Goal: Information Seeking & Learning: Find specific fact

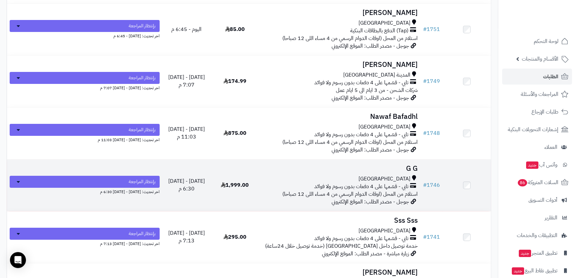
scroll to position [181, 0]
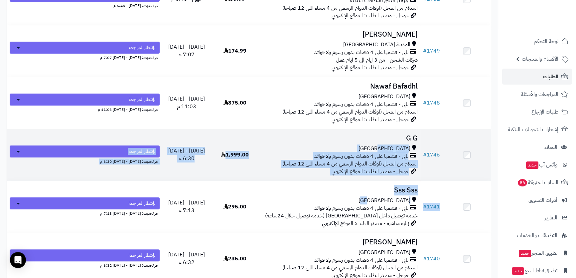
drag, startPoint x: 316, startPoint y: 194, endPoint x: 296, endPoint y: 143, distance: 54.0
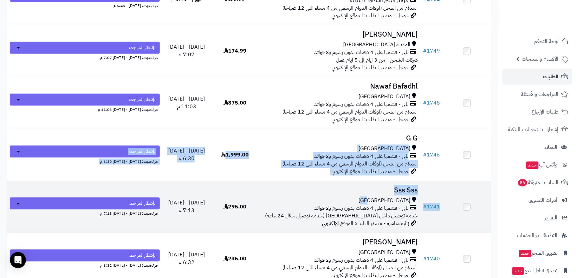
scroll to position [211, 0]
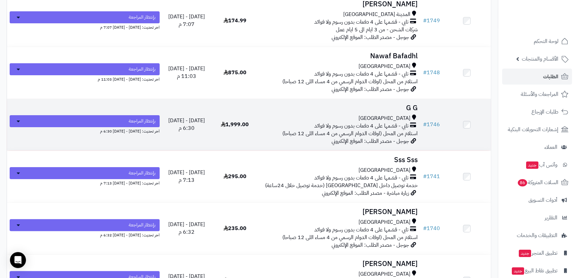
click at [324, 108] on h3 "G G" at bounding box center [340, 108] width 156 height 8
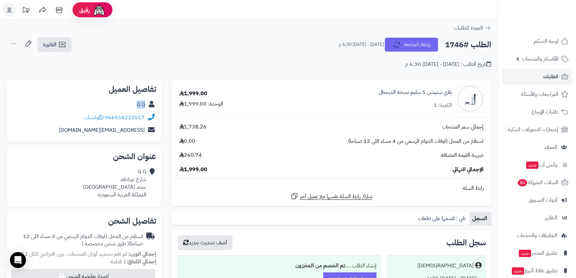
drag, startPoint x: 133, startPoint y: 103, endPoint x: 144, endPoint y: 103, distance: 11.3
click at [144, 103] on div "G G" at bounding box center [84, 104] width 144 height 13
drag, startPoint x: 81, startPoint y: 131, endPoint x: 143, endPoint y: 136, distance: 62.0
click at [143, 136] on div "gazi.503g@gmail.com" at bounding box center [84, 130] width 144 height 13
copy link "gazi.503g@gmail.com"
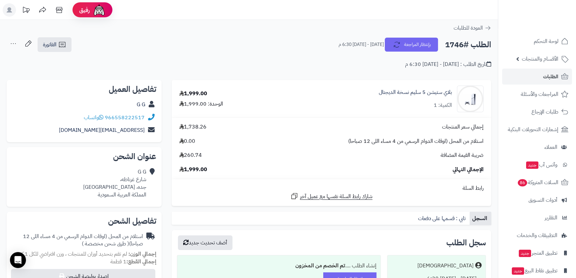
click at [130, 176] on div "G G شارع غرناطه، جده، جدة المملكة العربية السعودية" at bounding box center [114, 183] width 63 height 30
drag, startPoint x: 130, startPoint y: 176, endPoint x: 146, endPoint y: 182, distance: 16.6
click at [144, 184] on div "G G شارع غرناطه، جده، جدة المملكة العربية السعودية" at bounding box center [114, 183] width 63 height 30
click at [146, 182] on div "G G شارع غرناطه، جده، جدة المملكة العربية السعودية" at bounding box center [114, 183] width 63 height 30
click at [138, 180] on div "G G شارع غرناطه، جده، جدة المملكة العربية السعودية" at bounding box center [114, 183] width 63 height 30
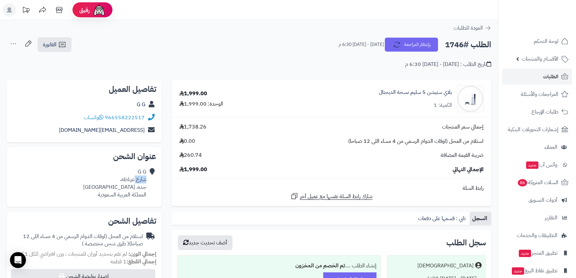
click at [138, 180] on div "G G شارع غرناطه، جده، جدة المملكة العربية السعودية" at bounding box center [114, 183] width 63 height 30
drag, startPoint x: 138, startPoint y: 180, endPoint x: 139, endPoint y: 188, distance: 8.5
click at [139, 188] on div "G G شارع غرناطه، جده، جدة المملكة العربية السعودية" at bounding box center [114, 183] width 63 height 30
copy div "شارع غرناطه، جده، جدة"
drag, startPoint x: 145, startPoint y: 118, endPoint x: 140, endPoint y: 116, distance: 5.7
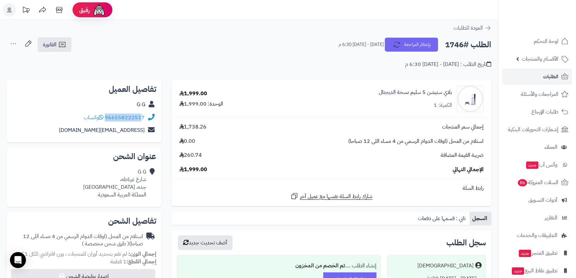
click at [140, 116] on div "966558222517 واتساب" at bounding box center [84, 117] width 144 height 13
copy div "96655822251"
click at [446, 46] on h2 "الطلب #1746" at bounding box center [468, 45] width 46 height 14
click at [444, 46] on div "الطلب #1746 بإنتظار المراجعة الجمعة - ١٥ أغسطس ٢٠٢٥ - 6:30 م" at bounding box center [412, 45] width 159 height 14
click at [479, 43] on h2 "الطلب #1746" at bounding box center [468, 45] width 46 height 14
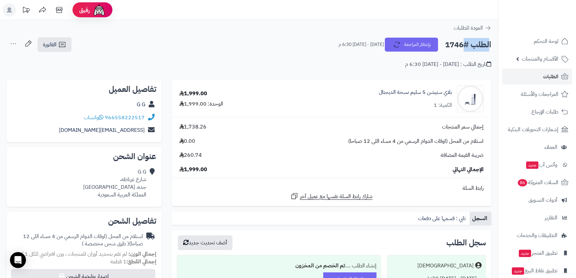
click at [479, 43] on h2 "الطلب #1746" at bounding box center [468, 45] width 46 height 14
copy h2 "الطلب"
click at [532, 73] on link "الطلبات" at bounding box center [537, 76] width 70 height 16
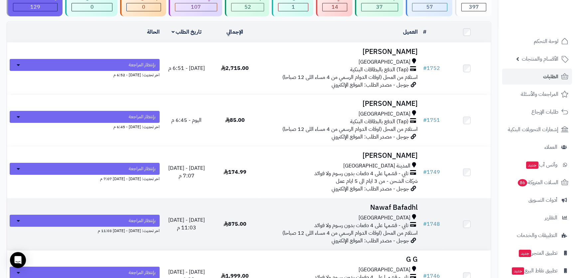
scroll to position [151, 0]
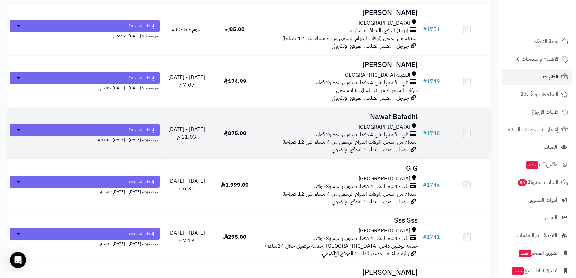
click at [355, 125] on div "[GEOGRAPHIC_DATA]" at bounding box center [340, 127] width 156 height 8
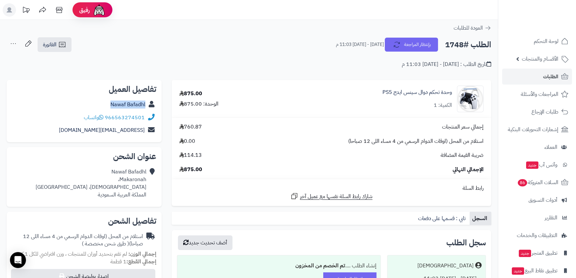
drag, startPoint x: 103, startPoint y: 101, endPoint x: 151, endPoint y: 103, distance: 47.2
click at [151, 103] on div "Nawaf Bafadhl" at bounding box center [84, 104] width 144 height 13
copy div "Nawaf Bafadhl"
drag, startPoint x: 69, startPoint y: 129, endPoint x: 145, endPoint y: 129, distance: 76.1
click at [145, 129] on div "nawafbakhamis@gmail.com" at bounding box center [84, 130] width 144 height 13
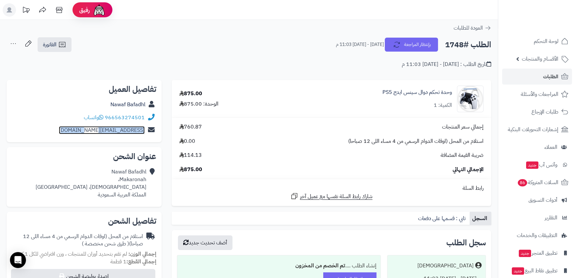
copy link "nawafbakhamis@gmail.com"
drag, startPoint x: 145, startPoint y: 117, endPoint x: 140, endPoint y: 119, distance: 6.0
click at [140, 119] on div "966563274501 واتساب" at bounding box center [84, 117] width 144 height 13
copy div "96656327450"
click at [129, 170] on div "Nawaf Bafadhl Makaronah، Azyzyah، جدة المملكة العربية السعودية" at bounding box center [91, 183] width 111 height 30
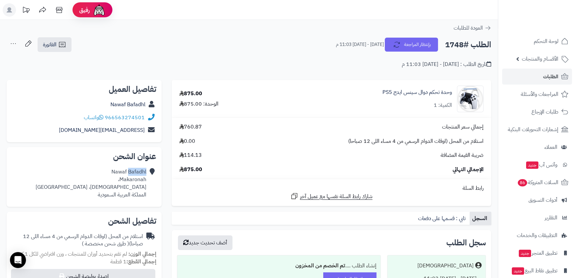
click at [129, 170] on div "Nawaf Bafadhl Makaronah، Azyzyah، جدة المملكة العربية السعودية" at bounding box center [91, 183] width 111 height 30
drag, startPoint x: 129, startPoint y: 170, endPoint x: 128, endPoint y: 177, distance: 7.0
click at [128, 177] on div "Nawaf Bafadhl Makaronah، Azyzyah، جدة المملكة العربية السعودية" at bounding box center [91, 183] width 111 height 30
copy div "Nawaf Bafadhl Makaronah،"
click at [132, 191] on div "Nawaf Bafadhl Makaronah، Azyzyah، جدة المملكة العربية السعودية" at bounding box center [91, 183] width 111 height 30
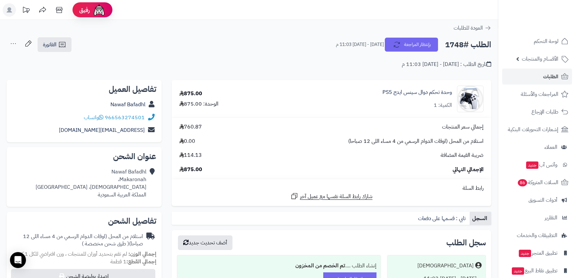
click at [132, 188] on div "Nawaf Bafadhl Makaronah، Azyzyah، جدة المملكة العربية السعودية" at bounding box center [91, 183] width 111 height 30
copy div "Azyzyah"
click at [478, 43] on h2 "الطلب #1748" at bounding box center [468, 45] width 46 height 14
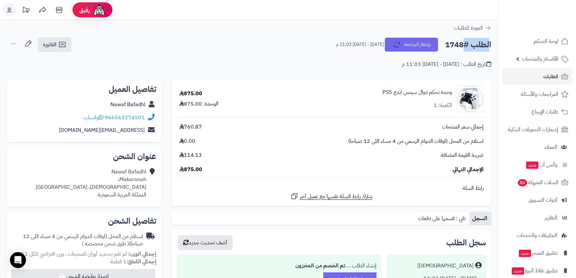
copy h2 "الطلب"
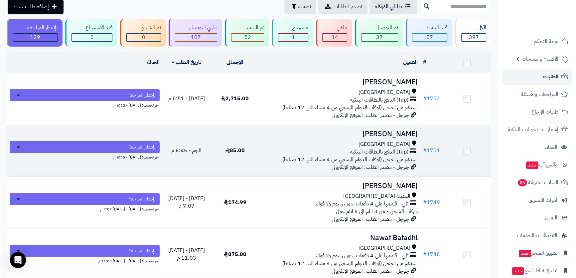
scroll to position [60, 0]
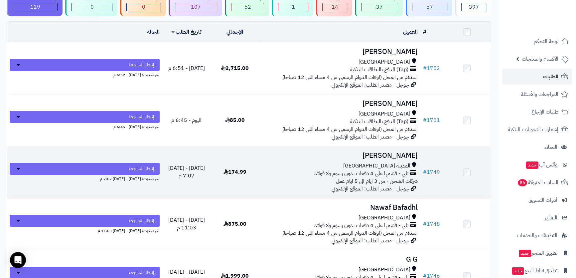
click at [321, 154] on h3 "[PERSON_NAME]" at bounding box center [340, 156] width 156 height 8
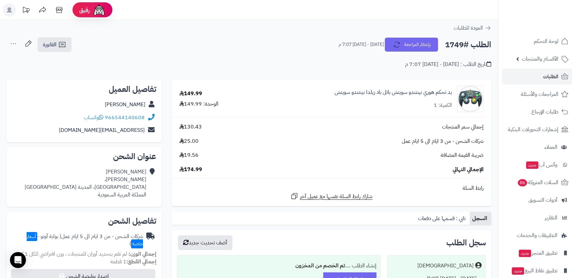
drag, startPoint x: 103, startPoint y: 104, endPoint x: 148, endPoint y: 103, distance: 44.6
click at [148, 103] on div "[PERSON_NAME]" at bounding box center [84, 104] width 144 height 13
copy div "[PERSON_NAME]"
drag, startPoint x: 72, startPoint y: 130, endPoint x: 141, endPoint y: 129, distance: 68.8
click at [145, 129] on div "[EMAIL_ADDRESS][DOMAIN_NAME]" at bounding box center [84, 130] width 144 height 13
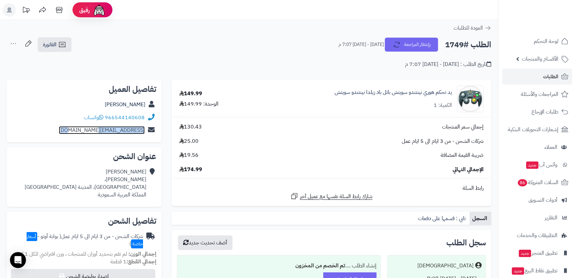
copy div "[EMAIL_ADDRESS][DOMAIN_NAME]"
drag, startPoint x: 145, startPoint y: 118, endPoint x: 115, endPoint y: 114, distance: 29.5
click at [115, 114] on div "966544140608 واتساب" at bounding box center [84, 117] width 144 height 13
copy link "544140608"
click at [130, 174] on div "Omar Abdullah بشير بن ابي زيد، حي الرانوناء، المدينة المنورة المملكة العربية ال…" at bounding box center [86, 183] width 122 height 30
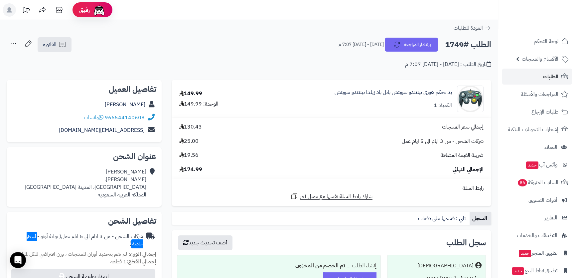
click at [126, 181] on div "Omar Abdullah بشير بن ابي زيد، حي الرانوناء، المدينة المنورة المملكة العربية ال…" at bounding box center [86, 183] width 122 height 30
drag, startPoint x: 126, startPoint y: 181, endPoint x: 125, endPoint y: 186, distance: 4.7
click at [125, 186] on div "Omar Abdullah بشير بن ابي زيد، حي الرانوناء، المدينة المنورة المملكة العربية ال…" at bounding box center [86, 183] width 122 height 30
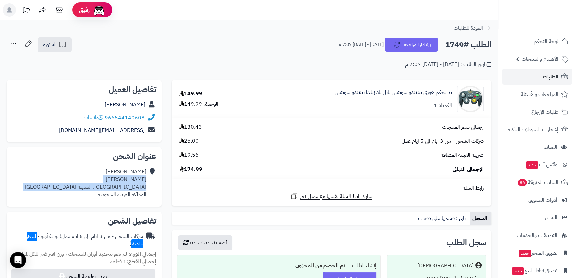
copy div "بشير بن ابي زيد، حي الرانوناء، المدينة المنورة"
drag, startPoint x: 453, startPoint y: 92, endPoint x: 424, endPoint y: 91, distance: 28.3
click at [424, 91] on div "يد تحكم هوري نينتندو سويتش باتل باد زيلدا نينتندو سويتش الكمية: 1" at bounding box center [371, 98] width 235 height 27
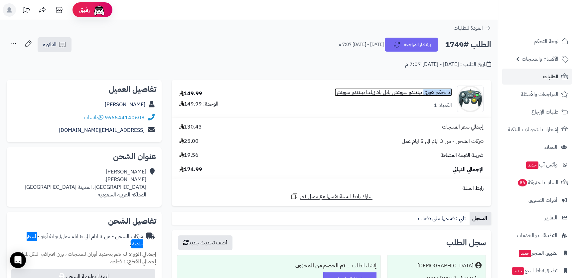
copy link "يد تحكم هوري"
drag, startPoint x: 145, startPoint y: 116, endPoint x: 116, endPoint y: 116, distance: 28.6
click at [116, 116] on div "966544140608 واتساب" at bounding box center [84, 117] width 144 height 13
click at [67, 128] on div "ih691147@gmail.com" at bounding box center [84, 130] width 144 height 13
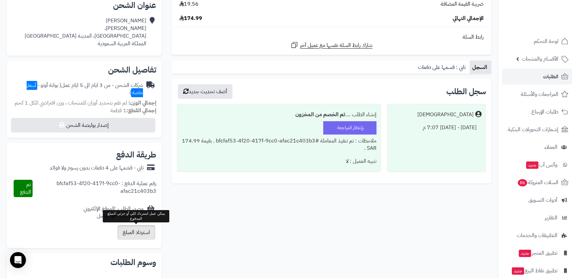
scroll to position [30, 0]
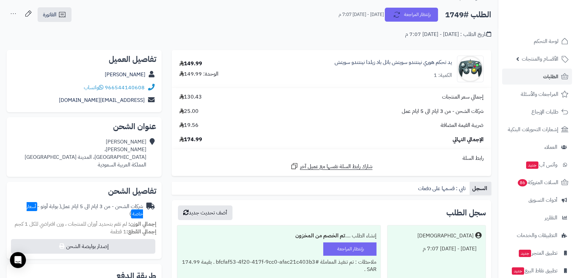
click at [193, 60] on div "149.99" at bounding box center [190, 64] width 23 height 8
copy div "149.99"
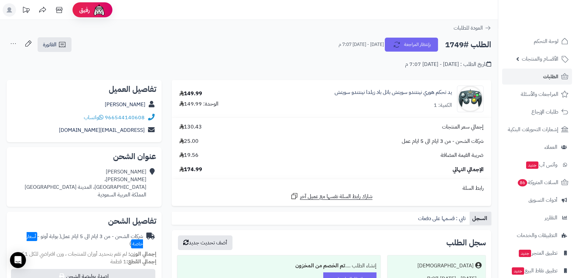
click at [459, 46] on h2 "الطلب #1749" at bounding box center [468, 45] width 46 height 14
click at [475, 44] on h2 "الطلب #1749" at bounding box center [468, 45] width 46 height 14
copy h2 "الطلب"
click at [114, 116] on link "966544140608" at bounding box center [125, 117] width 40 height 8
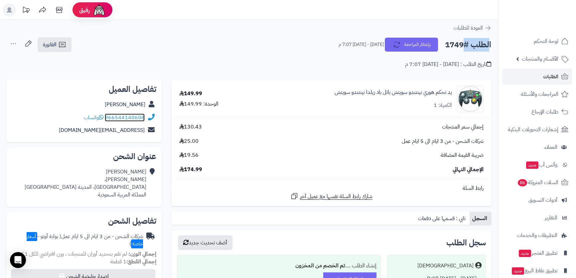
click at [123, 114] on link "966544140608" at bounding box center [125, 117] width 40 height 8
click at [120, 116] on link "966544140608" at bounding box center [125, 117] width 40 height 8
click at [113, 114] on link "966544140608" at bounding box center [125, 117] width 40 height 8
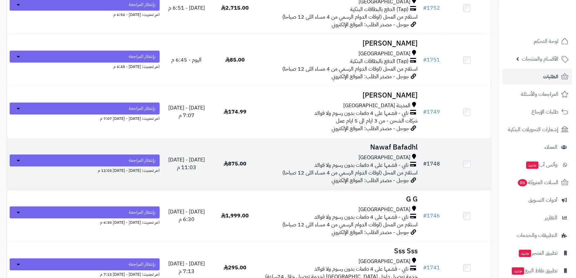
scroll to position [151, 0]
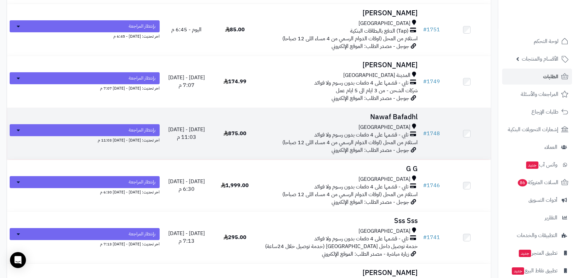
click at [368, 121] on td "Nawaf Bafadhl [GEOGRAPHIC_DATA] تابي - قسّمها على 4 دفعات بدون رسوم ولا فوائد ا…" at bounding box center [339, 134] width 161 height 52
click at [376, 116] on h3 "Nawaf Bafadhl" at bounding box center [340, 117] width 156 height 8
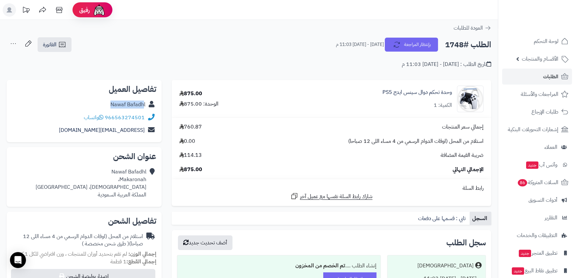
drag, startPoint x: 107, startPoint y: 103, endPoint x: 144, endPoint y: 104, distance: 36.6
click at [144, 104] on div "Nawaf Bafadhl" at bounding box center [84, 104] width 144 height 13
copy link "Nawaf Bafadh"
click at [549, 74] on span "الطلبات" at bounding box center [550, 76] width 15 height 9
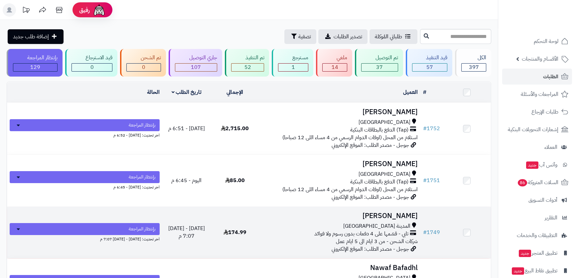
scroll to position [30, 0]
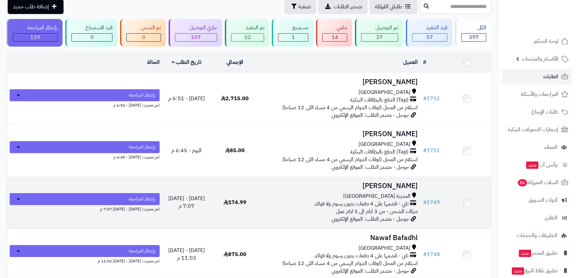
click at [349, 192] on div "المدينة [GEOGRAPHIC_DATA]" at bounding box center [340, 196] width 156 height 8
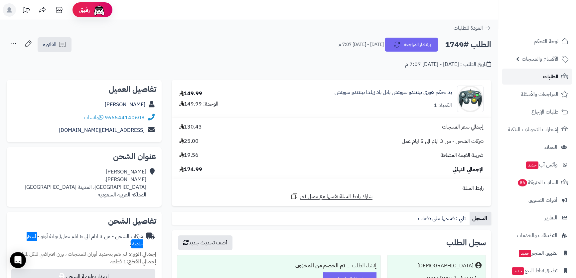
click at [555, 78] on span "الطلبات" at bounding box center [550, 76] width 15 height 9
click at [540, 71] on link "الطلبات" at bounding box center [537, 76] width 70 height 16
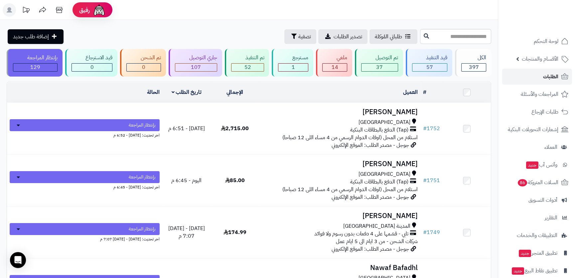
click at [538, 72] on link "الطلبات" at bounding box center [537, 76] width 70 height 16
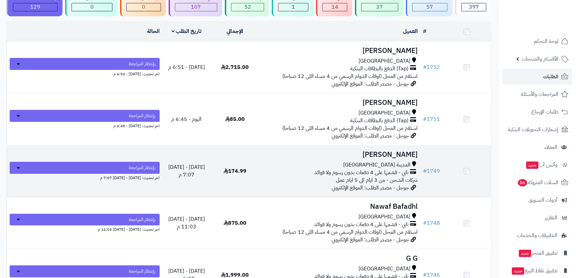
scroll to position [60, 0]
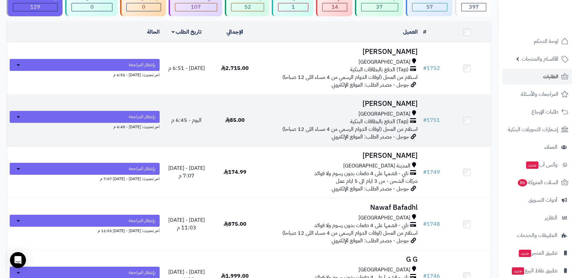
click at [341, 106] on td "عصام بخاري جدة (Tap) الدفع بالبطاقات البنكية استلام من المحل (اوقات الدوام الرس…" at bounding box center [339, 120] width 161 height 52
click at [387, 106] on h3 "عصام بخاري" at bounding box center [340, 104] width 156 height 8
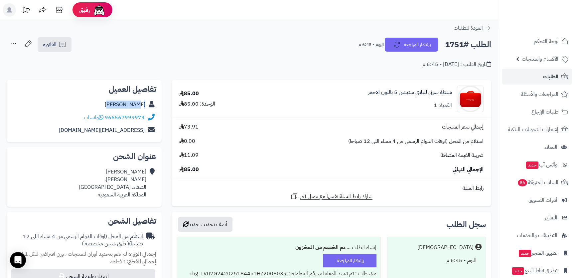
drag, startPoint x: 128, startPoint y: 103, endPoint x: 149, endPoint y: 107, distance: 20.9
click at [149, 107] on div "[PERSON_NAME]" at bounding box center [84, 104] width 144 height 13
copy div "عصام بخاري"
drag, startPoint x: 363, startPoint y: 92, endPoint x: 451, endPoint y: 90, distance: 87.8
click at [451, 90] on div "شنطة سوني للبلاي ستيشن 5 باللون الاحمر الكمية: 1" at bounding box center [376, 98] width 224 height 27
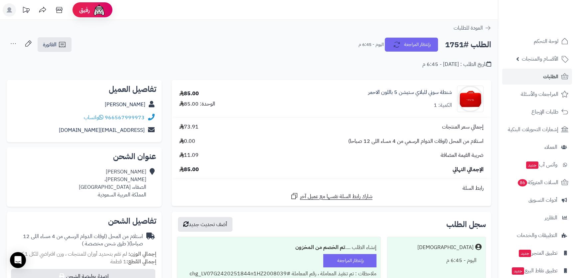
click at [481, 42] on h2 "الطلب #1751" at bounding box center [468, 45] width 46 height 14
copy h2 "الطلب"
click at [537, 77] on link "الطلبات" at bounding box center [537, 76] width 70 height 16
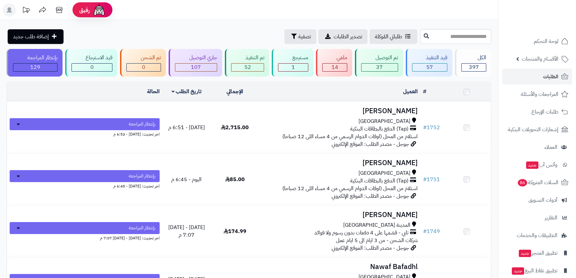
click at [333, 115] on td "احمد الحداد جدة (Tap) الدفع بالبطاقات البنكية استلام من المحل (اوقات الدوام الر…" at bounding box center [339, 128] width 161 height 52
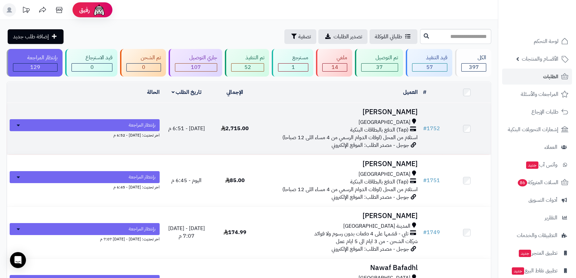
click at [315, 113] on h3 "[PERSON_NAME]" at bounding box center [340, 112] width 156 height 8
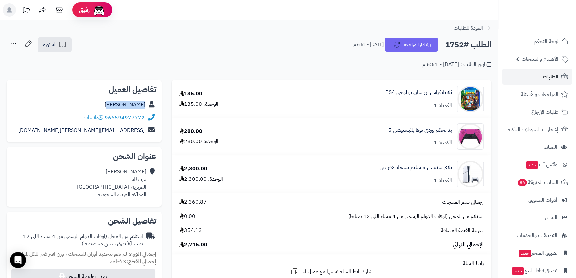
drag, startPoint x: 111, startPoint y: 109, endPoint x: 147, endPoint y: 106, distance: 35.7
click at [147, 106] on div "[PERSON_NAME]" at bounding box center [84, 104] width 144 height 13
copy div "[PERSON_NAME]"
drag, startPoint x: 145, startPoint y: 115, endPoint x: 142, endPoint y: 113, distance: 3.9
click at [142, 113] on div "966594977772 واتساب" at bounding box center [84, 117] width 144 height 13
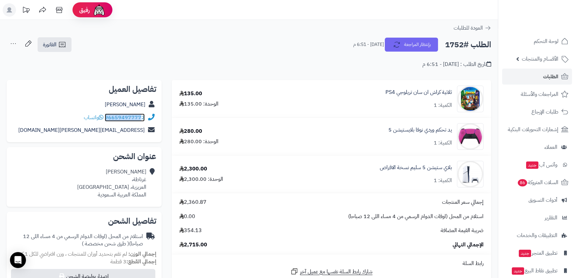
copy div "96659497777"
click at [130, 170] on div "احمد الحداد غرناطة، العزيزية، جدة المملكة العربية السعودية" at bounding box center [111, 183] width 69 height 30
copy div "[PERSON_NAME]"
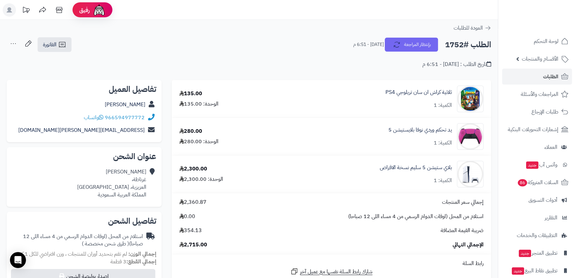
click at [140, 178] on div "احمد الحداد غرناطة، العزيزية، جدة المملكة العربية السعودية" at bounding box center [111, 183] width 69 height 30
drag, startPoint x: 140, startPoint y: 178, endPoint x: 152, endPoint y: 181, distance: 12.7
click at [152, 181] on icon at bounding box center [151, 183] width 7 height 30
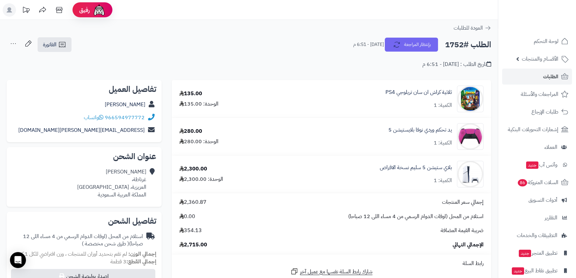
click at [136, 179] on div "احمد الحداد غرناطة، العزيزية، جدة المملكة العربية السعودية" at bounding box center [111, 183] width 69 height 30
copy div "غرناطة"
drag, startPoint x: 61, startPoint y: 130, endPoint x: 144, endPoint y: 130, distance: 83.5
click at [144, 130] on div "dr.ahmedalhaddad@gmail.com" at bounding box center [84, 130] width 144 height 13
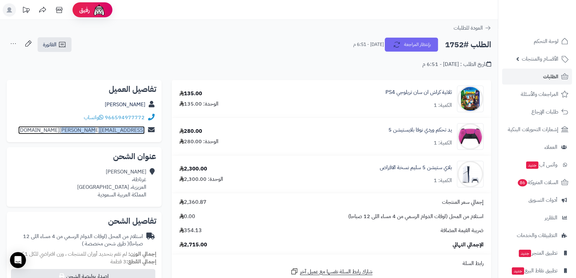
copy link "dr.ahmedalhaddad@gmail.com"
click at [481, 48] on h2 "الطلب #1752" at bounding box center [468, 45] width 46 height 14
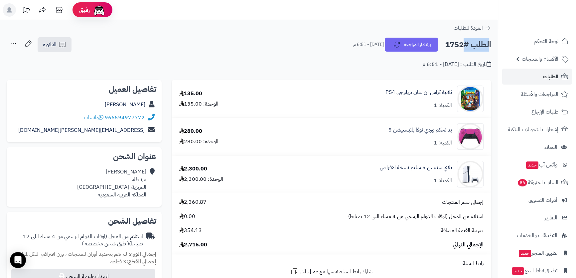
click at [481, 48] on h2 "الطلب #1752" at bounding box center [468, 45] width 46 height 14
copy h2 "الطلب"
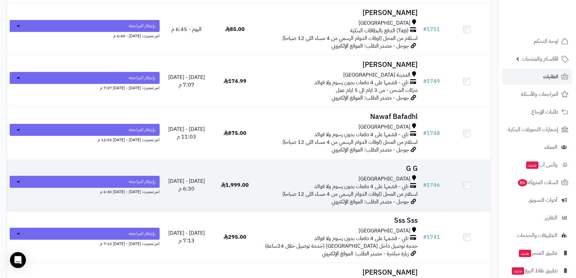
scroll to position [181, 0]
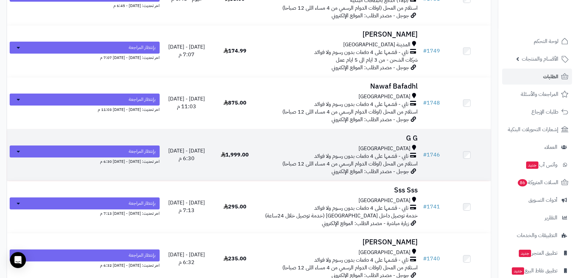
click at [356, 135] on h3 "G G" at bounding box center [340, 138] width 156 height 8
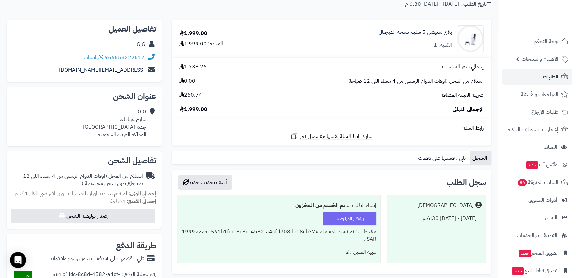
scroll to position [121, 0]
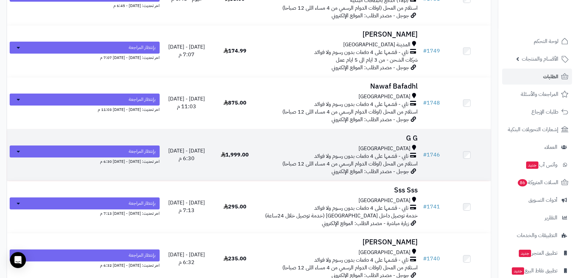
scroll to position [60, 0]
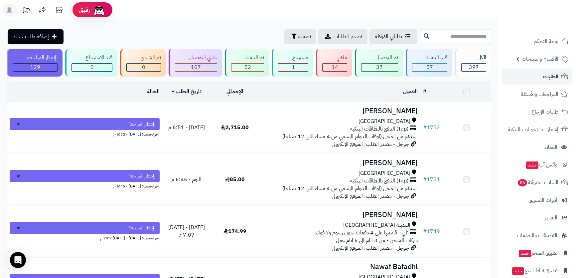
scroll to position [61, 0]
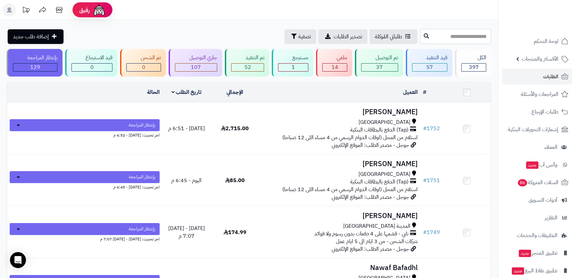
click at [420, 41] on input "text" at bounding box center [455, 36] width 71 height 15
type input "****"
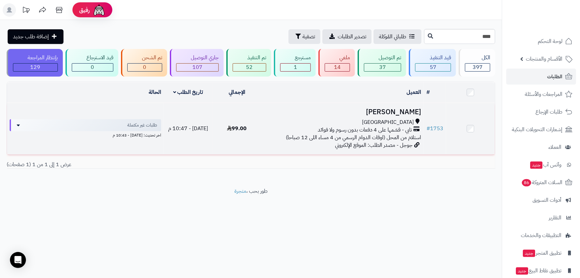
drag, startPoint x: 348, startPoint y: 113, endPoint x: 348, endPoint y: 120, distance: 6.7
click at [349, 118] on td "[PERSON_NAME] تابي - قسّمها على 4 دفعات بدون رسوم ولا فوائد استلام من المحل (او…" at bounding box center [342, 129] width 163 height 52
click at [345, 122] on div "[GEOGRAPHIC_DATA]" at bounding box center [342, 122] width 157 height 8
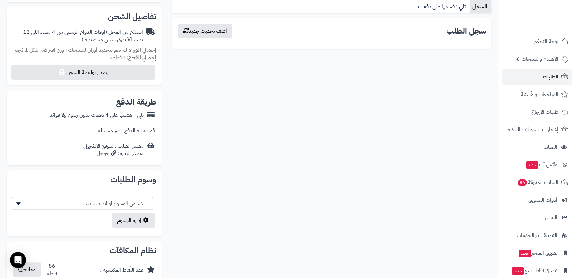
scroll to position [272, 0]
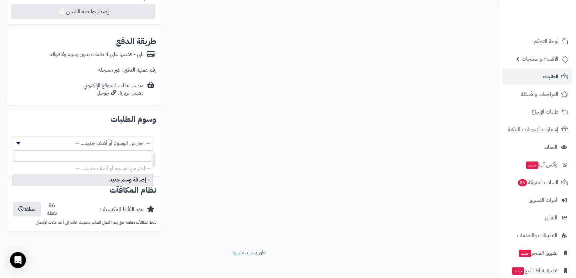
click at [95, 140] on span "-- اختر من الوسوم أو أضف جديد... --" at bounding box center [82, 143] width 140 height 13
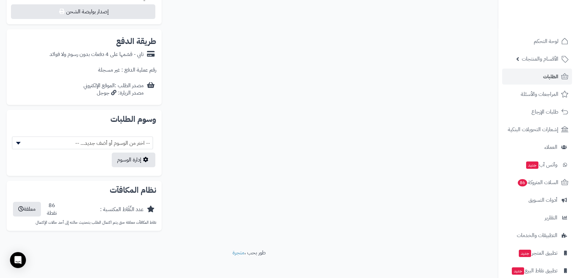
click at [95, 140] on span "-- اختر من الوسوم أو أضف جديد... --" at bounding box center [82, 143] width 140 height 13
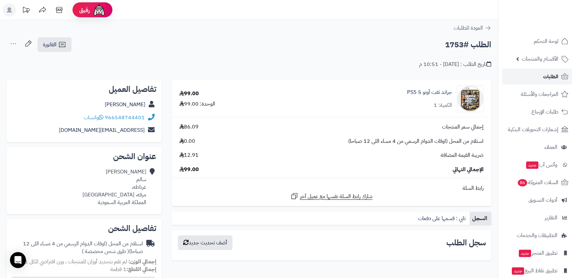
click at [529, 76] on link "الطلبات" at bounding box center [537, 76] width 70 height 16
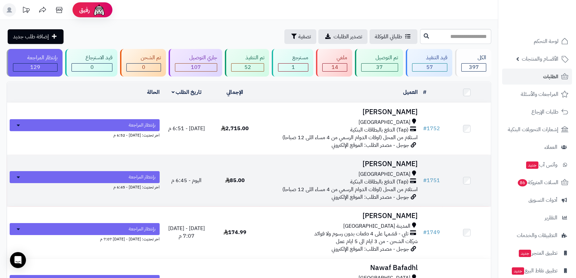
scroll to position [30, 0]
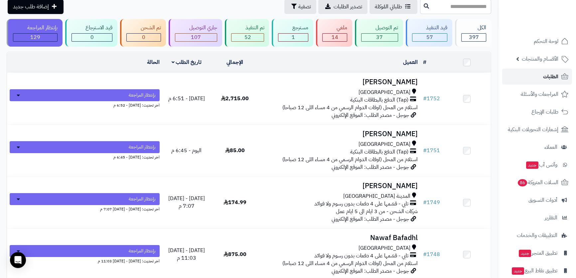
click at [546, 76] on span "الطلبات" at bounding box center [550, 76] width 15 height 9
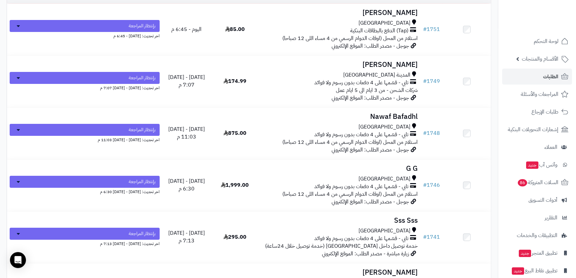
scroll to position [181, 0]
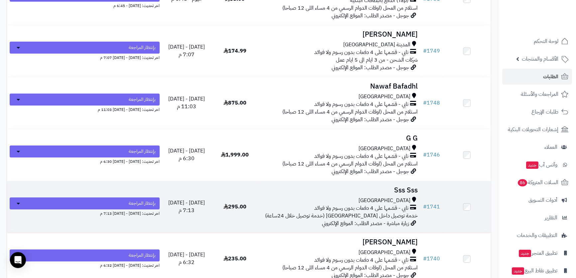
click at [378, 193] on td "Sss Sss جدة تابي - قسّمها على 4 دفعات بدون رسوم ولا فوائد خدمة توصيل داخل جدة (…" at bounding box center [339, 207] width 161 height 52
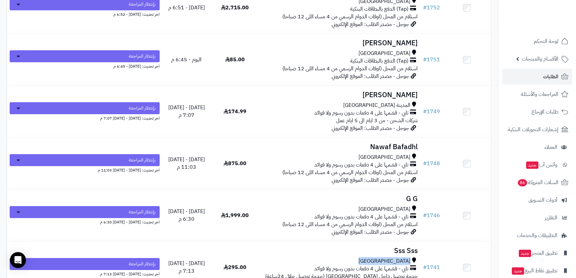
scroll to position [0, 0]
